Goal: Information Seeking & Learning: Learn about a topic

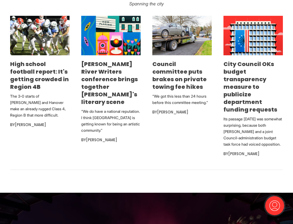
scroll to position [402, 0]
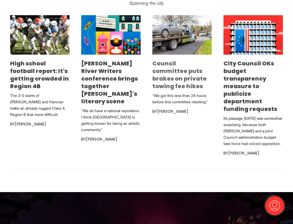
click at [169, 70] on link "Council committee puts brakes on private towing fee hikes" at bounding box center [179, 74] width 54 height 31
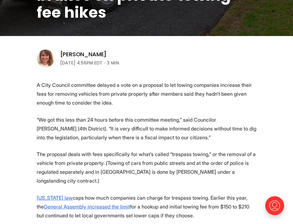
scroll to position [113, 0]
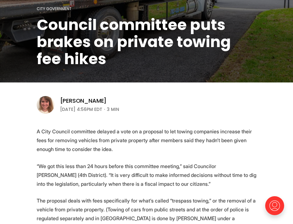
drag, startPoint x: 230, startPoint y: 137, endPoint x: 34, endPoint y: 130, distance: 196.6
copy section "L Ipsu Dolorsi ametconse adipisc e sedd ei t incididu ut lab etdolo magnaaliq e…"
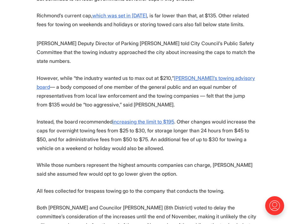
scroll to position [377, 0]
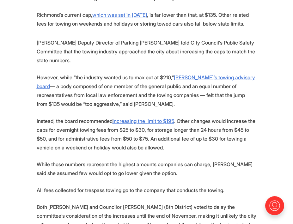
click at [1, 111] on section "A City Council committee delayed a vote on a proposal to let towing companies i…" at bounding box center [146, 122] width 293 height 518
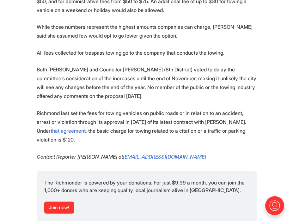
scroll to position [515, 0]
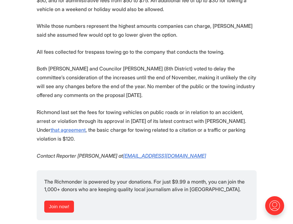
click at [62, 111] on p "Richmond last set the fees for towing vehicles on public roads or in relation t…" at bounding box center [147, 125] width 220 height 35
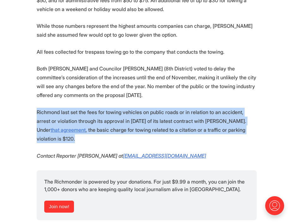
click at [62, 111] on p "Richmond last set the fees for towing vehicles on public roads or in relation t…" at bounding box center [147, 125] width 220 height 35
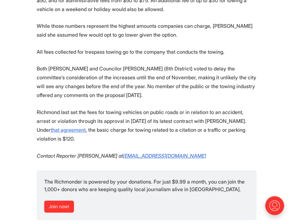
click at [77, 111] on p "Richmond last set the fees for towing vehicles on public roads or in relation t…" at bounding box center [147, 125] width 220 height 35
click at [165, 82] on p "Both [PERSON_NAME] and Councilor [PERSON_NAME] (8th District) voted to delay th…" at bounding box center [147, 81] width 220 height 35
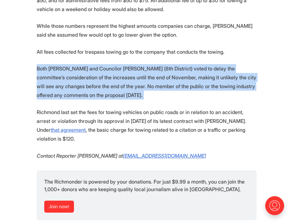
click at [165, 82] on p "Both [PERSON_NAME] and Councilor [PERSON_NAME] (8th District) voted to delay th…" at bounding box center [147, 81] width 220 height 35
click at [179, 82] on p "Both [PERSON_NAME] and Councilor [PERSON_NAME] (8th District) voted to delay th…" at bounding box center [147, 81] width 220 height 35
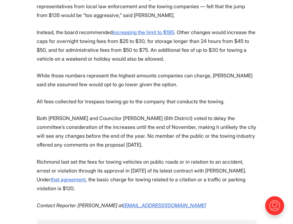
scroll to position [465, 0]
